Goal: Entertainment & Leisure: Browse casually

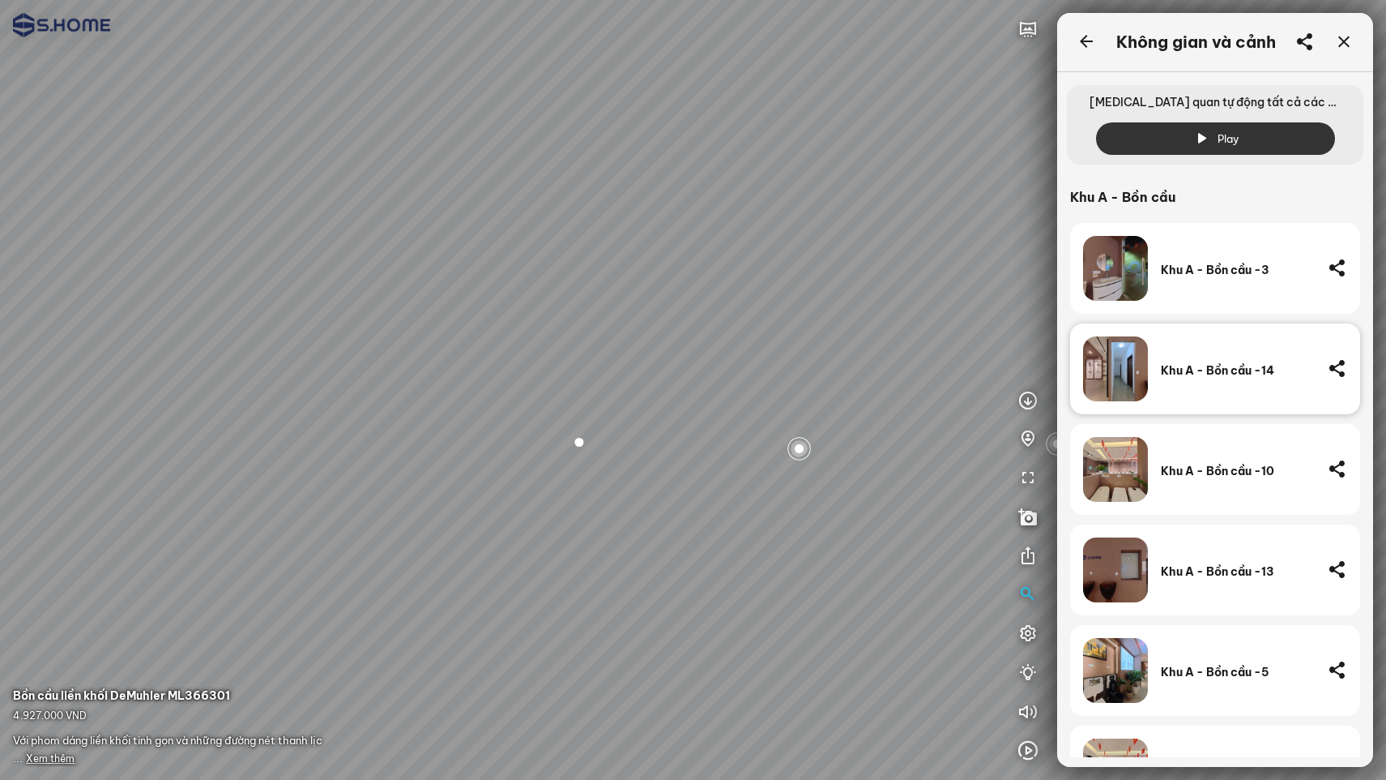
scroll to position [907, 0]
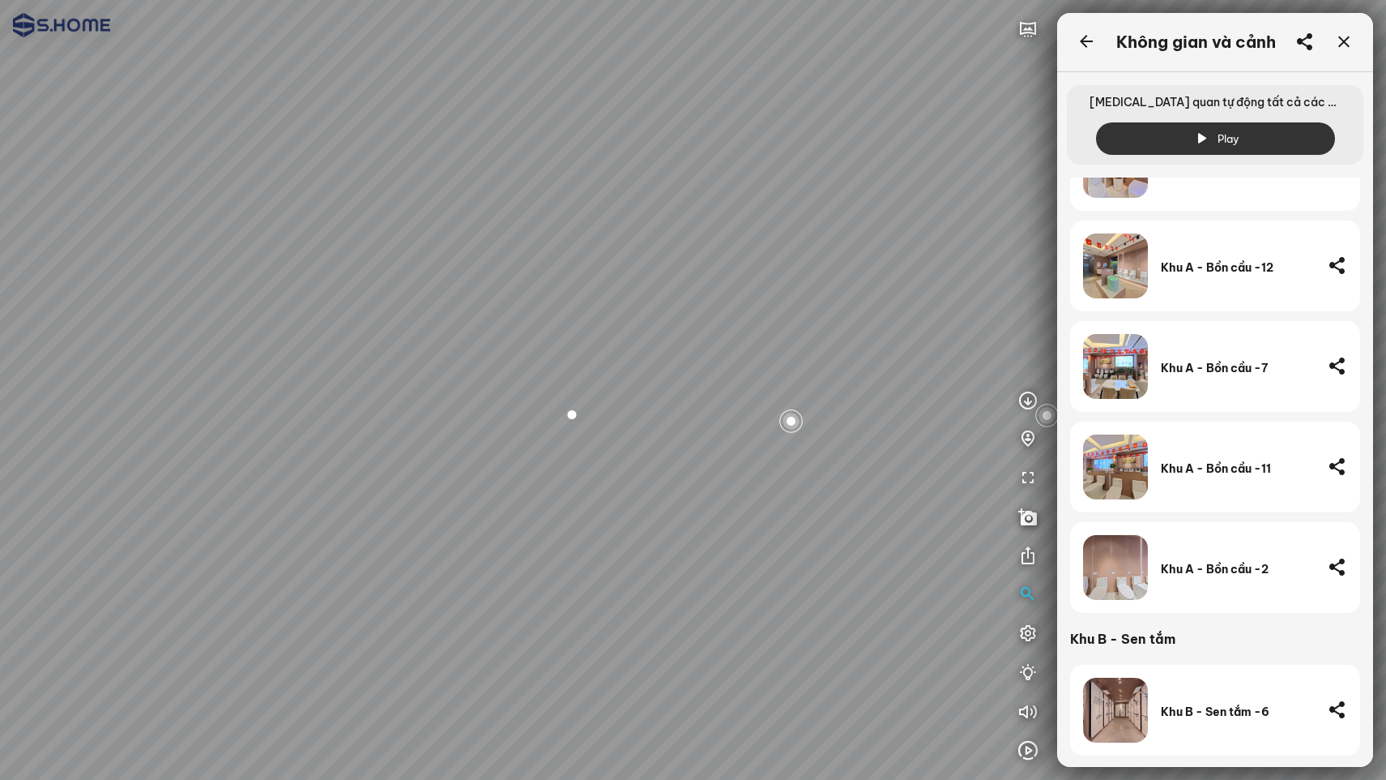
drag, startPoint x: 656, startPoint y: 485, endPoint x: 673, endPoint y: 325, distance: 161.3
click at [673, 325] on div at bounding box center [693, 390] width 1386 height 780
drag, startPoint x: 639, startPoint y: 386, endPoint x: 424, endPoint y: 438, distance: 221.7
click at [386, 436] on div at bounding box center [693, 390] width 1386 height 780
drag, startPoint x: 583, startPoint y: 438, endPoint x: 293, endPoint y: 469, distance: 291.0
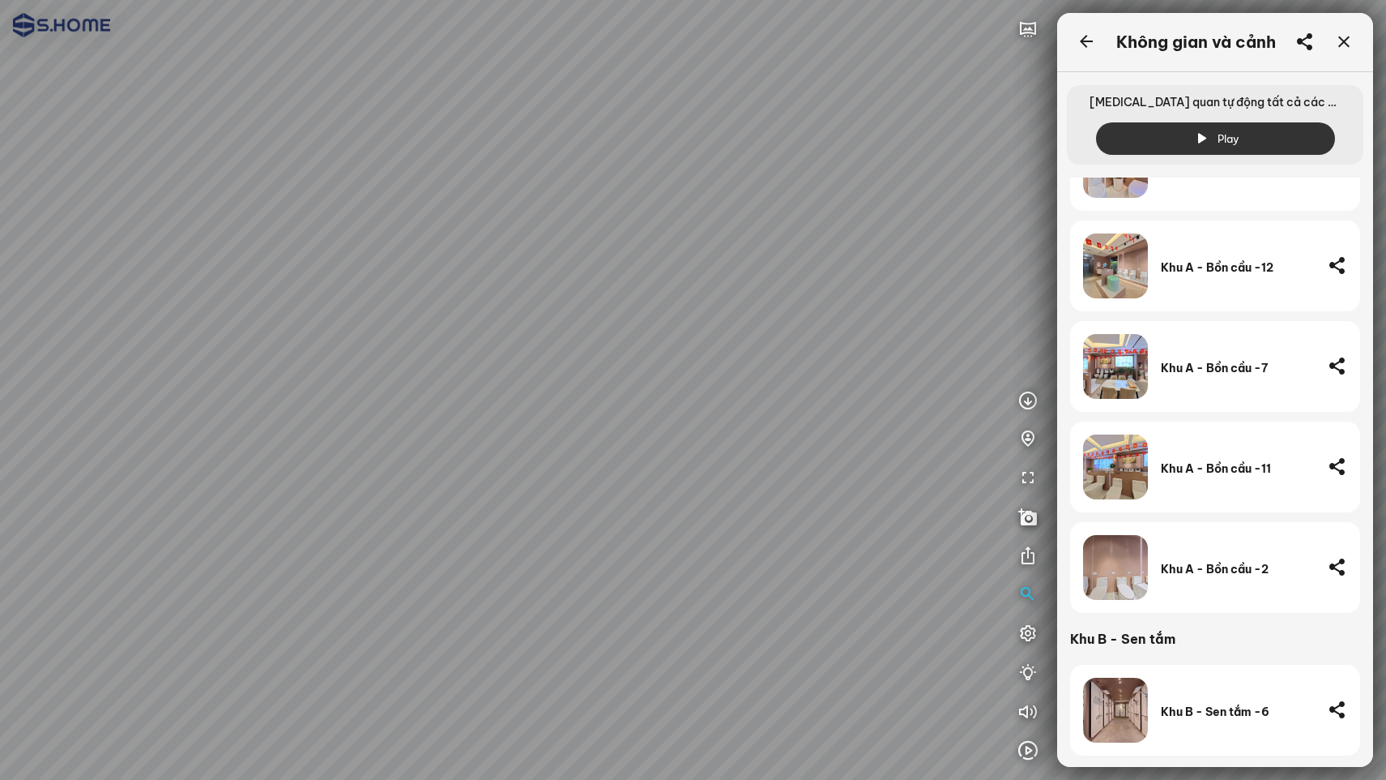
click at [293, 469] on div at bounding box center [693, 390] width 1386 height 780
drag, startPoint x: 673, startPoint y: 436, endPoint x: 708, endPoint y: 423, distance: 37.9
click at [708, 423] on div at bounding box center [693, 390] width 1386 height 780
drag, startPoint x: 533, startPoint y: 431, endPoint x: 613, endPoint y: 477, distance: 91.9
click at [613, 477] on div at bounding box center [693, 390] width 1386 height 780
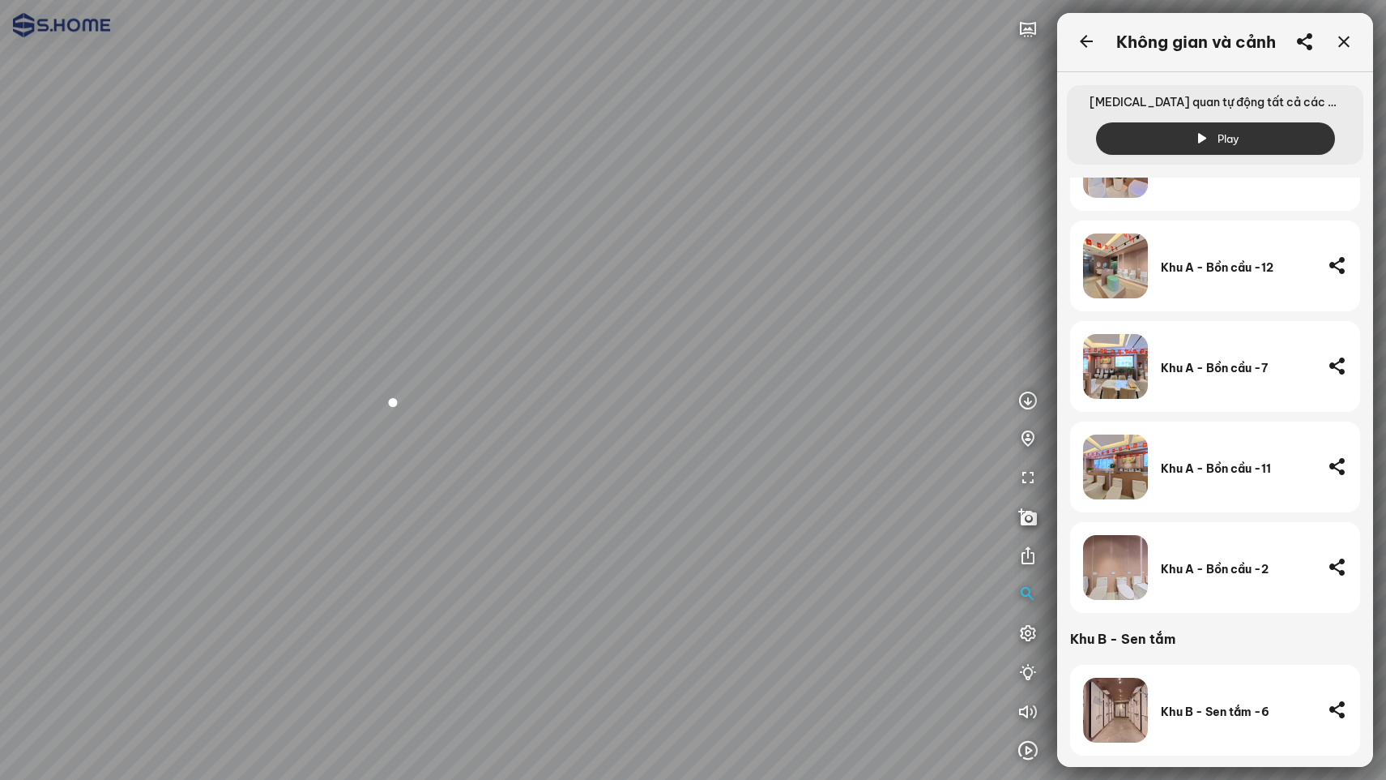
drag, startPoint x: 681, startPoint y: 464, endPoint x: 750, endPoint y: 481, distance: 70.0
click at [449, 464] on div at bounding box center [693, 390] width 1386 height 780
drag, startPoint x: 750, startPoint y: 481, endPoint x: 341, endPoint y: 509, distance: 409.4
click at [341, 509] on div at bounding box center [693, 390] width 1386 height 780
drag, startPoint x: 727, startPoint y: 509, endPoint x: 446, endPoint y: 503, distance: 280.4
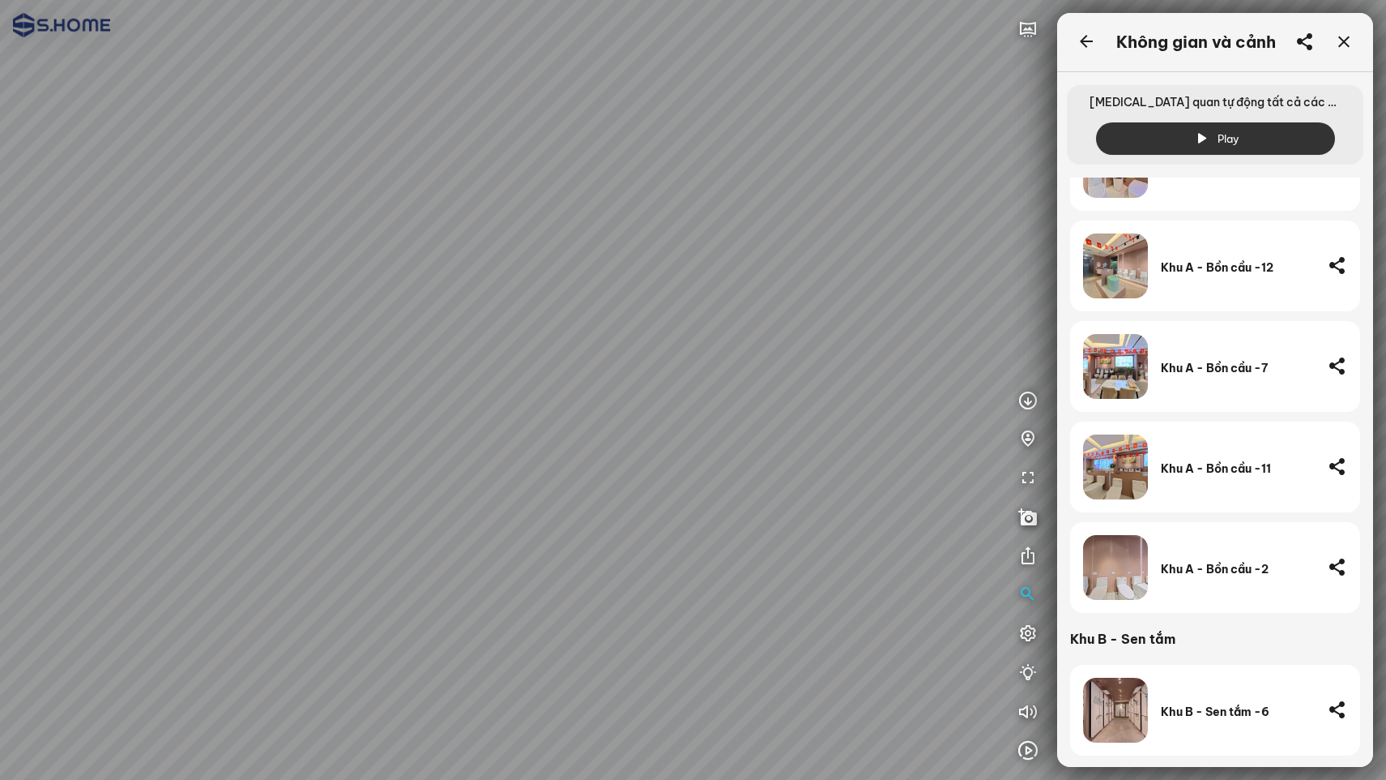
click at [446, 503] on div at bounding box center [693, 390] width 1386 height 780
drag, startPoint x: 425, startPoint y: 465, endPoint x: 375, endPoint y: 475, distance: 50.4
click at [773, 540] on div at bounding box center [693, 390] width 1386 height 780
drag, startPoint x: 482, startPoint y: 462, endPoint x: 855, endPoint y: 487, distance: 373.6
click at [835, 481] on div at bounding box center [693, 390] width 1386 height 780
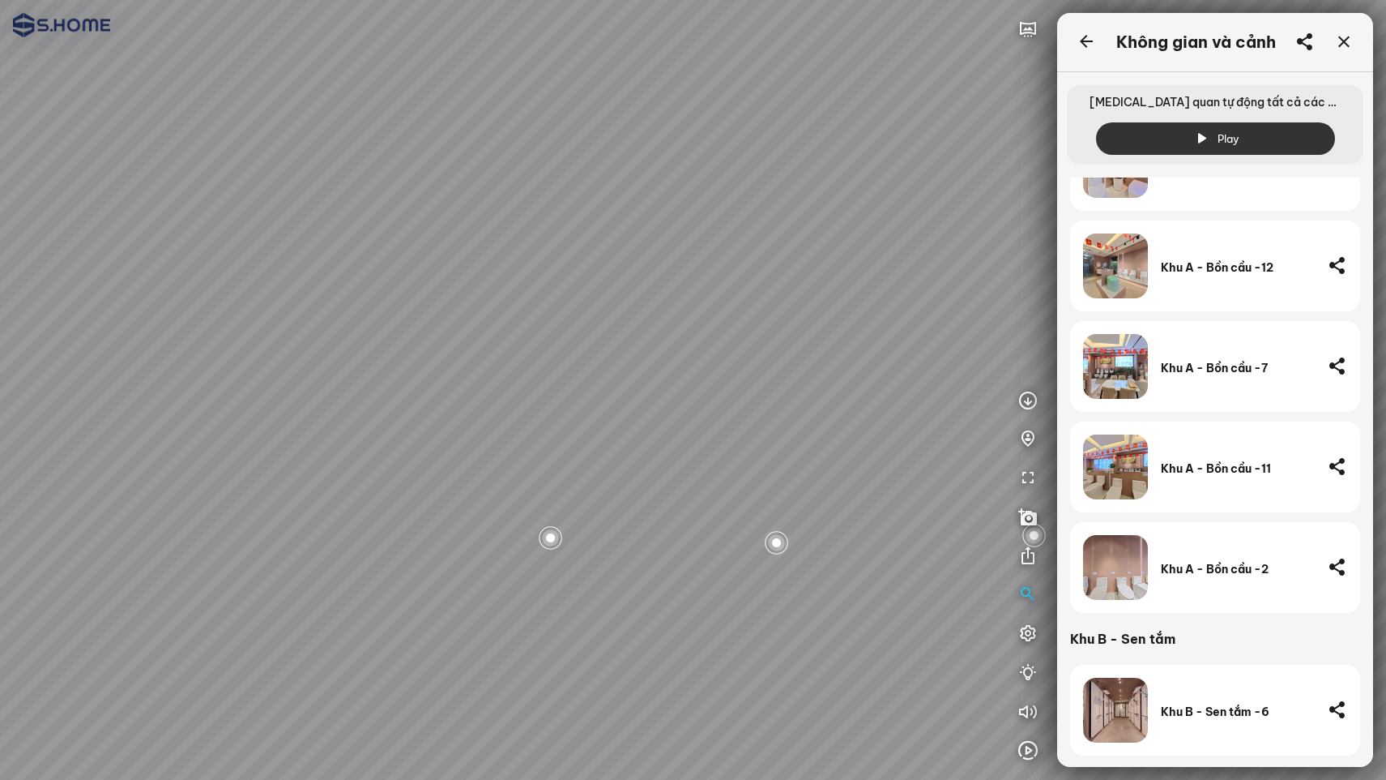
drag, startPoint x: 676, startPoint y: 420, endPoint x: 804, endPoint y: 449, distance: 131.3
click at [804, 449] on div at bounding box center [693, 390] width 1386 height 780
drag, startPoint x: 673, startPoint y: 453, endPoint x: 830, endPoint y: 446, distance: 156.6
click at [830, 446] on div at bounding box center [693, 390] width 1386 height 780
drag, startPoint x: 431, startPoint y: 613, endPoint x: 274, endPoint y: 599, distance: 157.8
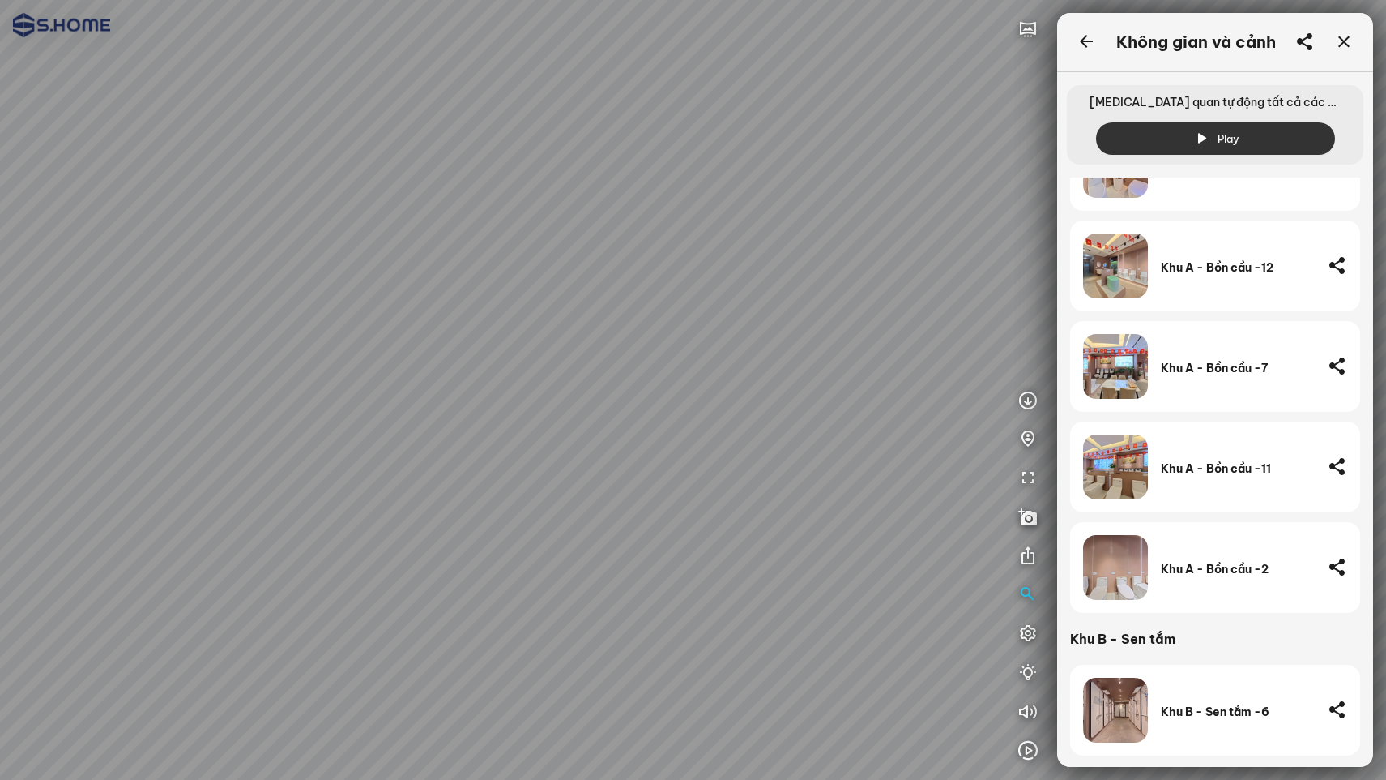
click at [271, 599] on div at bounding box center [693, 390] width 1386 height 780
drag, startPoint x: 664, startPoint y: 626, endPoint x: 617, endPoint y: 659, distance: 57.6
click at [617, 659] on div at bounding box center [693, 390] width 1386 height 780
drag, startPoint x: 483, startPoint y: 408, endPoint x: 576, endPoint y: 327, distance: 123.5
click at [576, 327] on div at bounding box center [693, 390] width 1386 height 780
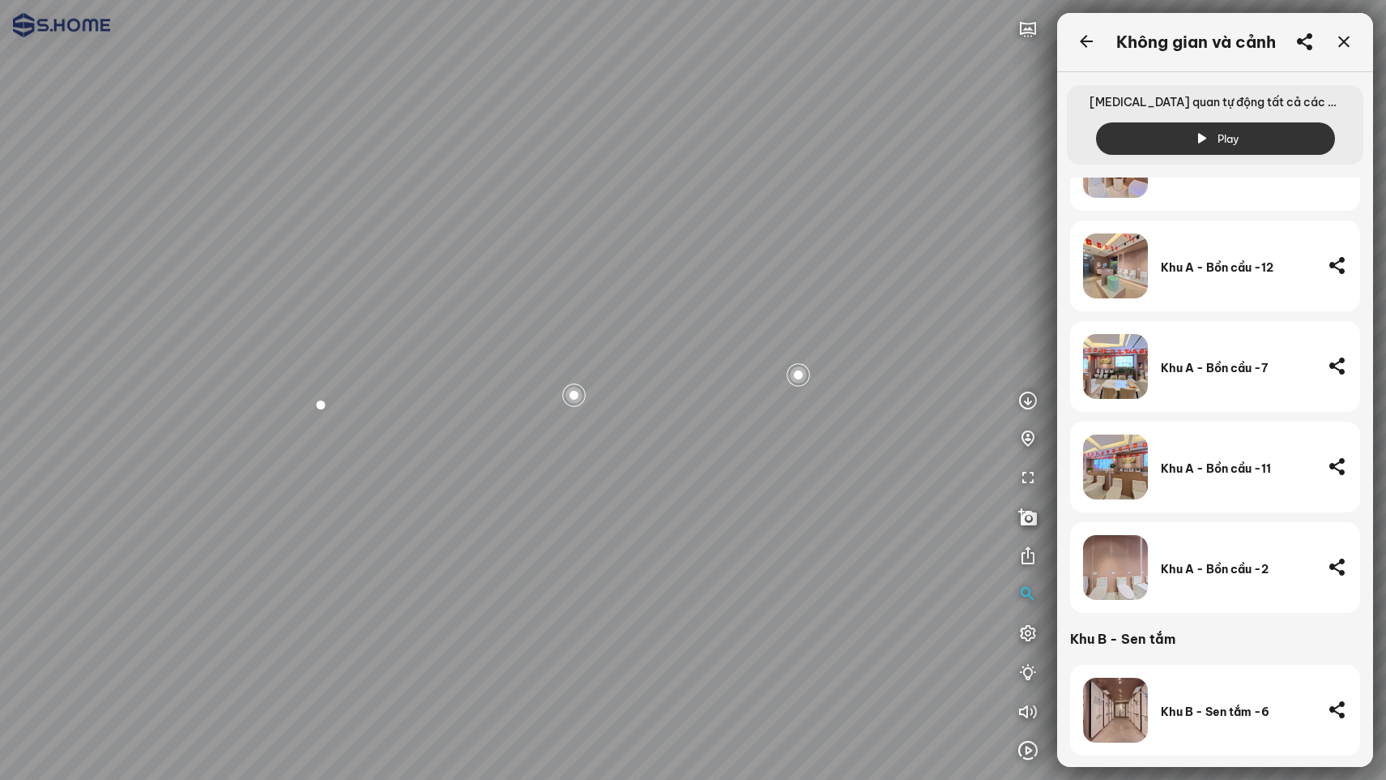
drag, startPoint x: 789, startPoint y: 338, endPoint x: 528, endPoint y: 266, distance: 271.5
click at [528, 266] on div at bounding box center [693, 390] width 1386 height 780
